Goal: Information Seeking & Learning: Find specific page/section

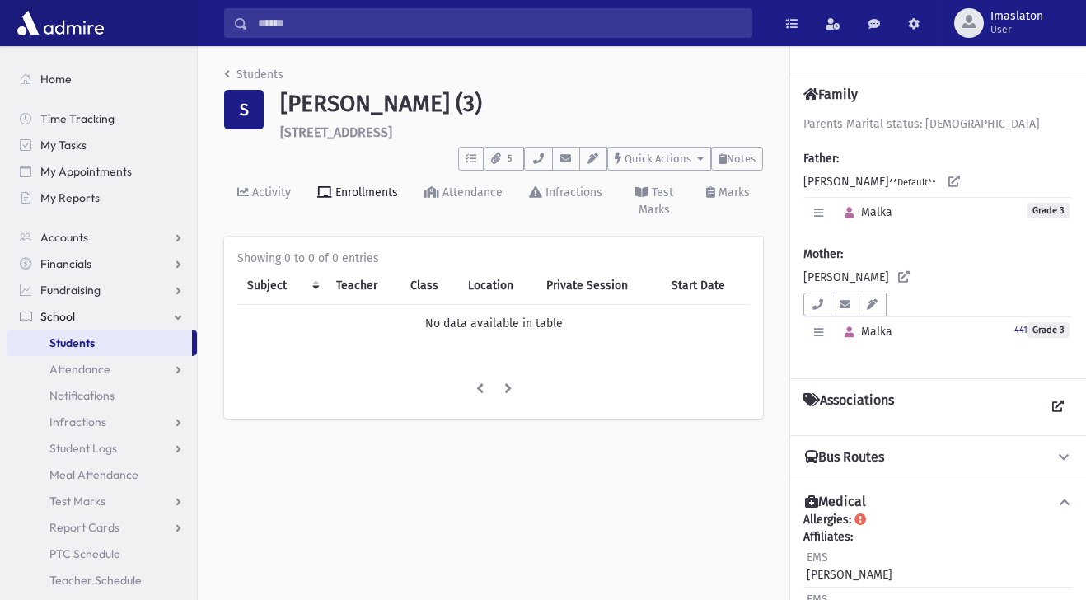
click at [154, 339] on link "Students" at bounding box center [99, 343] width 185 height 26
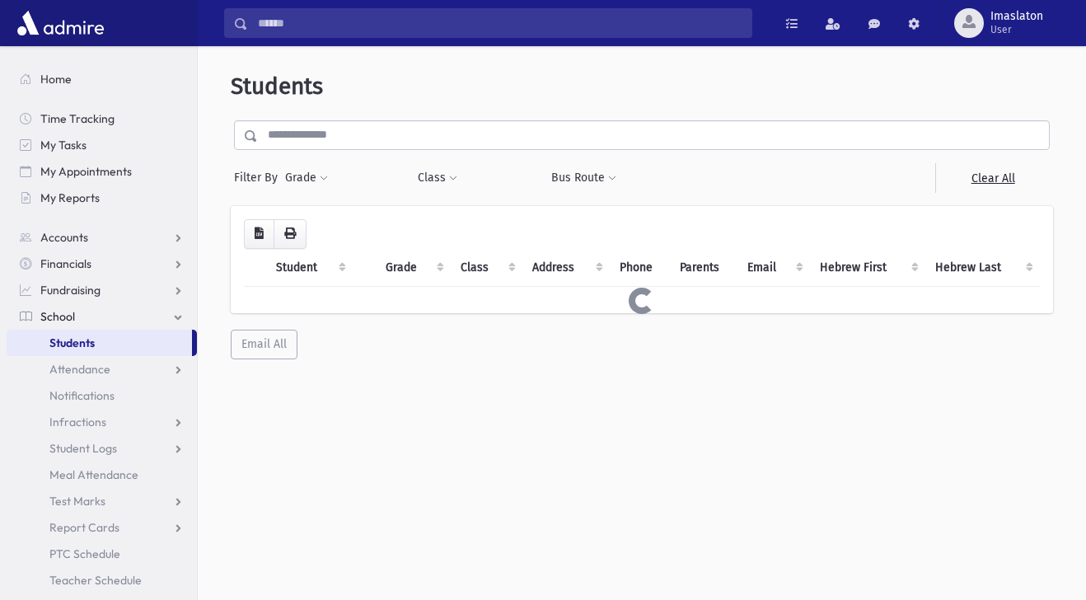
select select
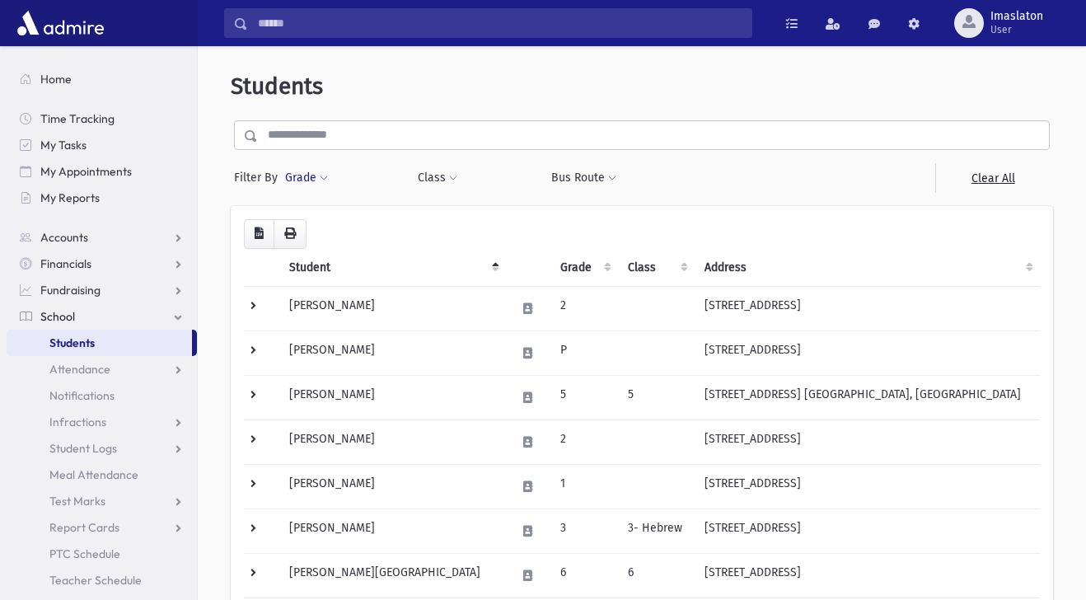
click at [307, 183] on button "Grade" at bounding box center [306, 178] width 44 height 30
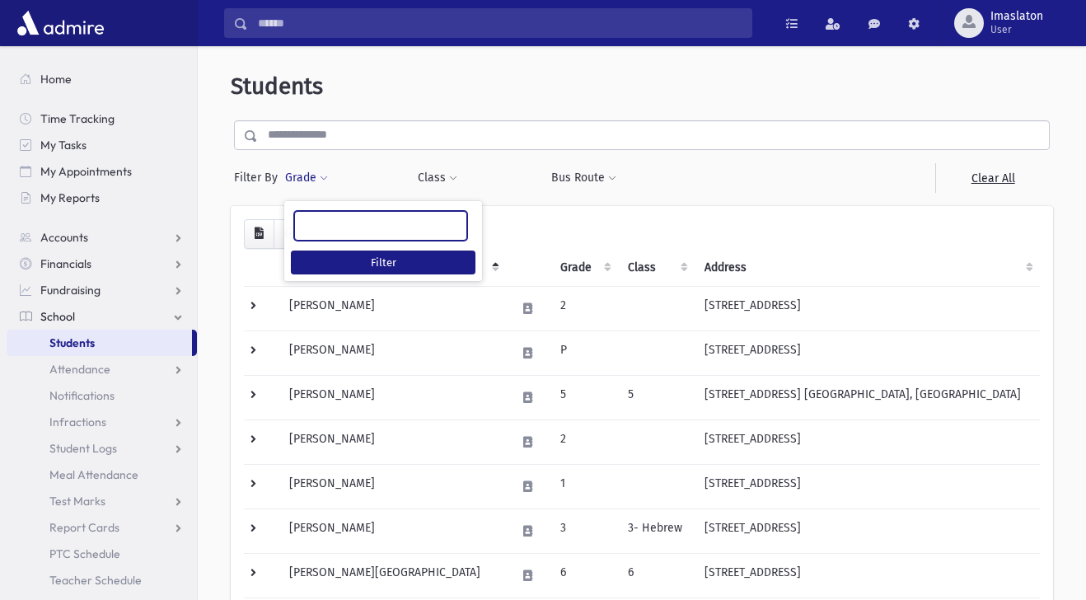
click at [322, 232] on ul at bounding box center [380, 224] width 171 height 25
type input "*"
select select "*"
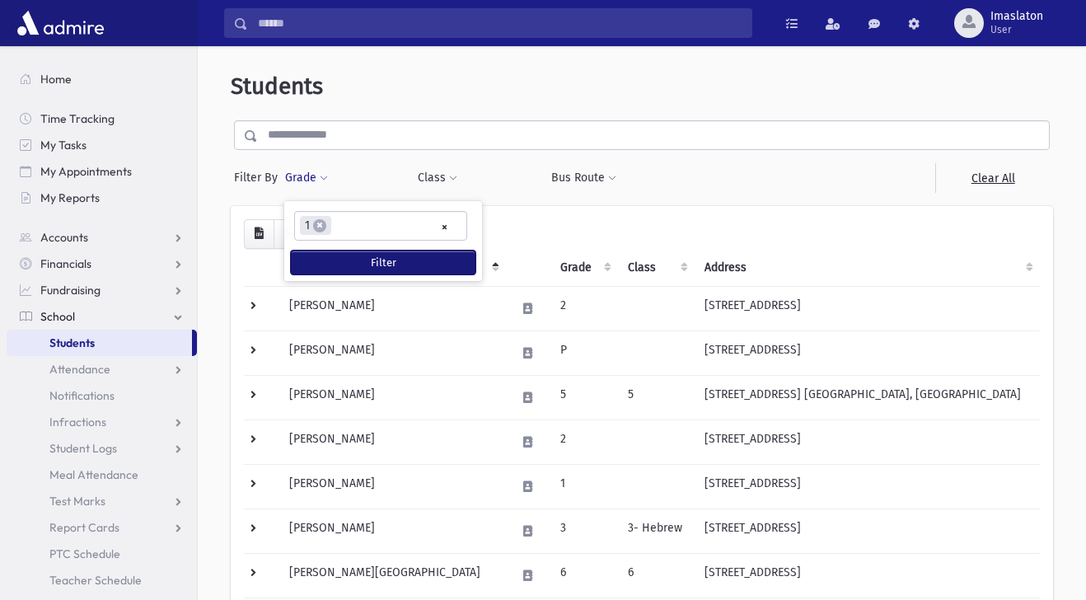
click at [333, 267] on button "Filter" at bounding box center [383, 262] width 185 height 24
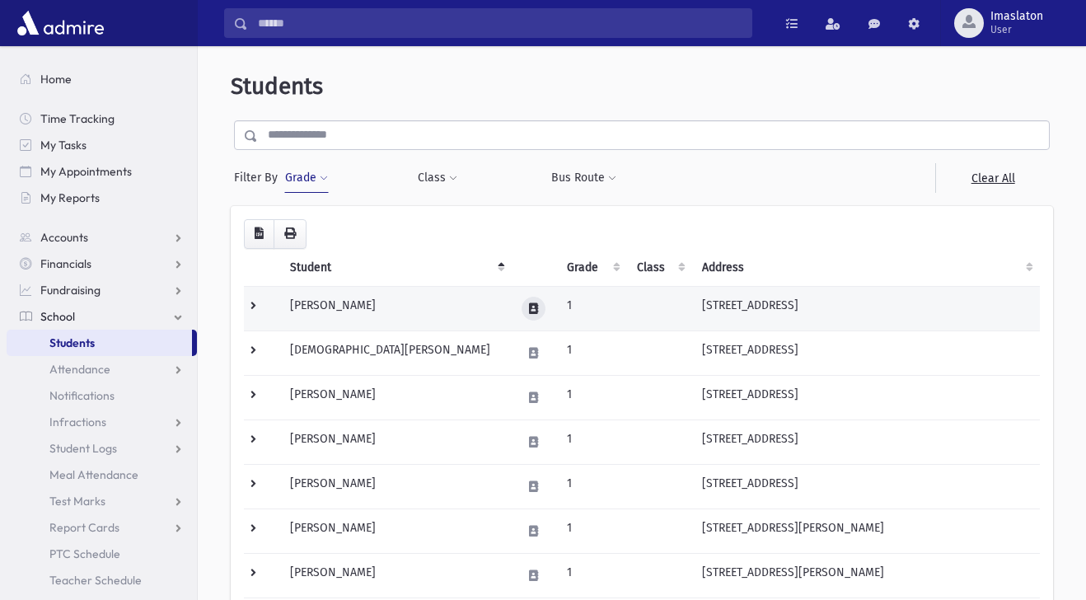
click at [522, 307] on button at bounding box center [534, 309] width 24 height 24
click at [522, 315] on button at bounding box center [534, 309] width 24 height 24
click at [529, 306] on icon at bounding box center [533, 308] width 9 height 11
click at [343, 305] on td "Ashear, Hannah" at bounding box center [396, 308] width 232 height 44
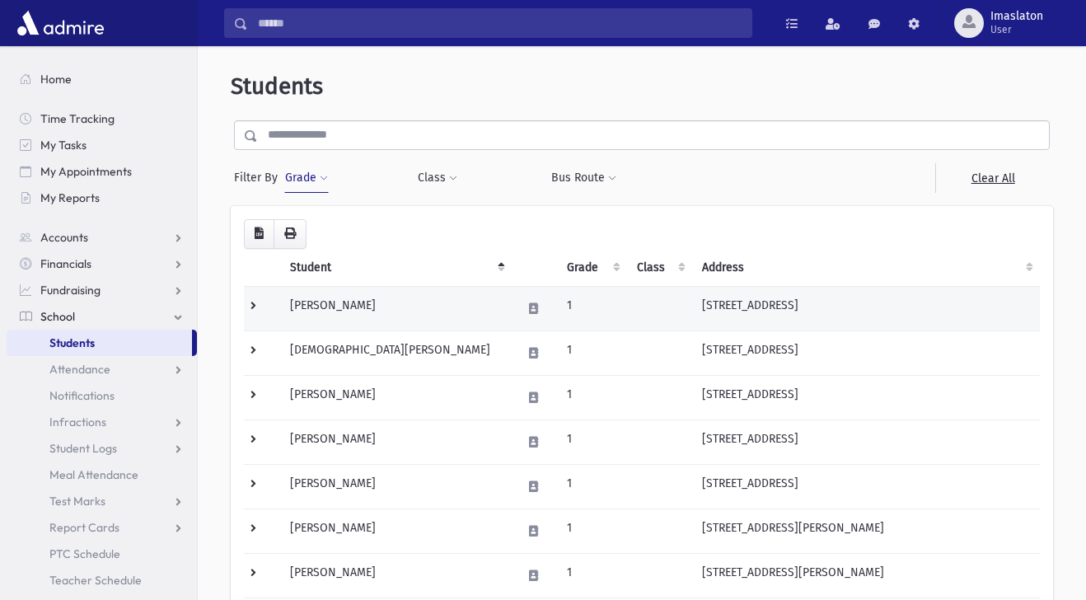
click at [343, 305] on td "Ashear, Hannah" at bounding box center [396, 308] width 232 height 44
click at [529, 306] on icon at bounding box center [533, 308] width 9 height 11
